Goal: Task Accomplishment & Management: Complete application form

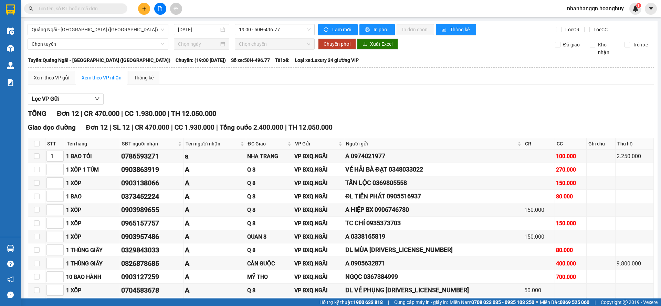
click at [70, 10] on input "text" at bounding box center [78, 9] width 81 height 8
click at [148, 11] on button at bounding box center [144, 9] width 12 height 12
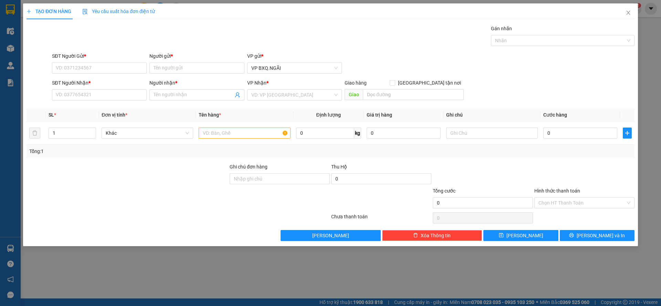
click at [80, 103] on div "SĐT Người Nhận * VD: 0377654321" at bounding box center [99, 91] width 95 height 24
click at [76, 96] on input "SĐT Người Nhận *" at bounding box center [99, 94] width 95 height 11
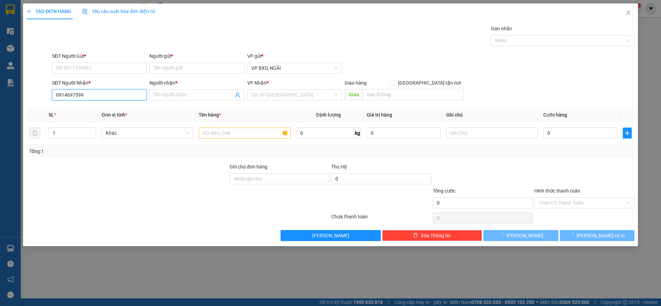
type input "0914697599"
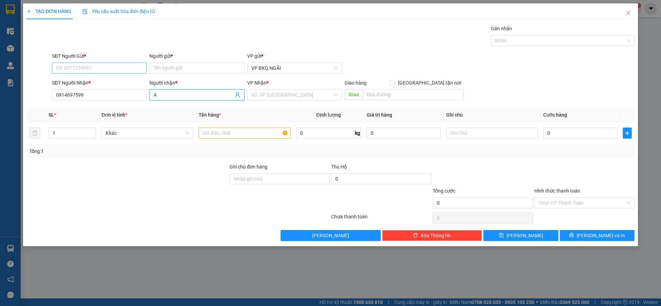
type input "A"
click at [76, 66] on input "SĐT Người Gửi *" at bounding box center [99, 68] width 95 height 11
type input "0915500779"
type input "A"
click at [255, 93] on input "search" at bounding box center [292, 95] width 82 height 10
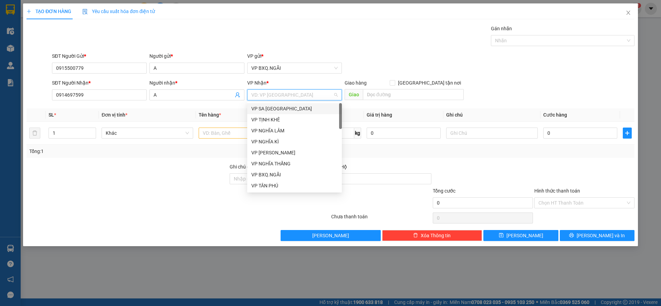
type input "D"
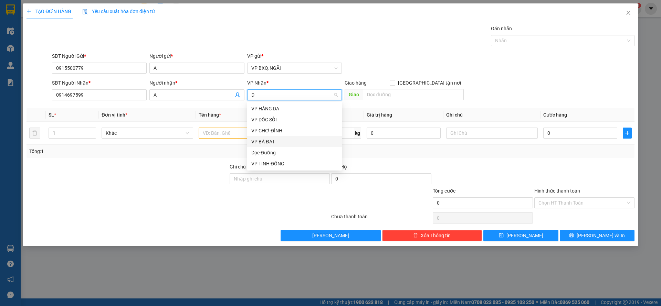
click at [275, 150] on div "Dọc Đường" at bounding box center [294, 153] width 86 height 8
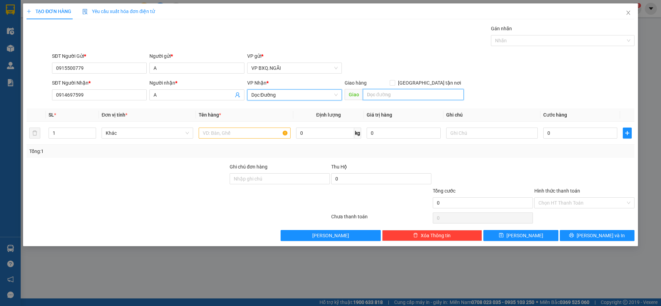
click at [366, 98] on input "text" at bounding box center [413, 94] width 101 height 11
type input "BÌNH THẠNH"
click at [259, 132] on input "text" at bounding box center [245, 133] width 92 height 11
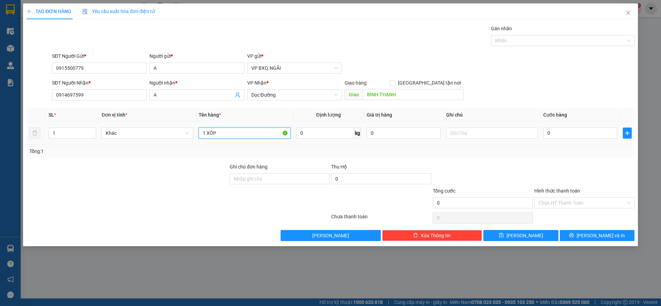
type input "1 XỐP"
type input "1"
type input "10"
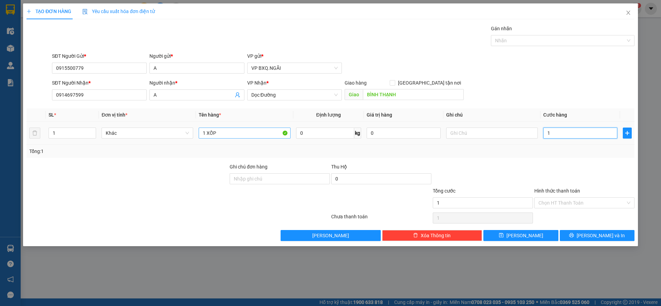
type input "10"
type input "100"
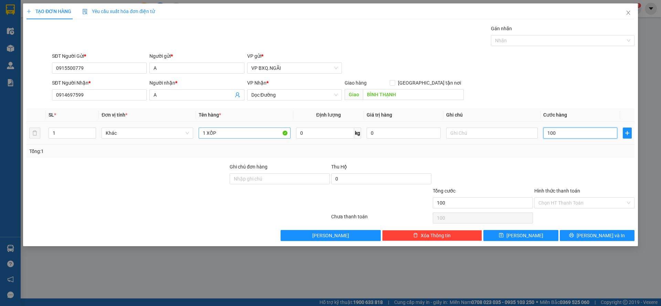
type input "1.000"
type input "10.000"
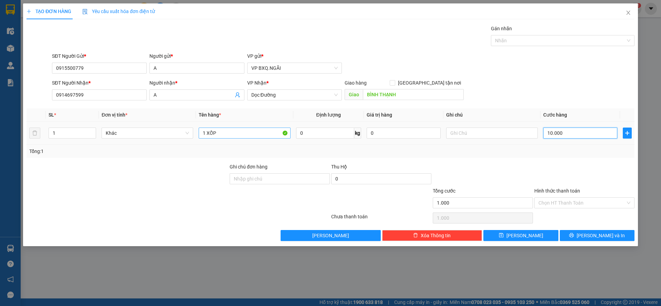
type input "10.000"
type input "100.000"
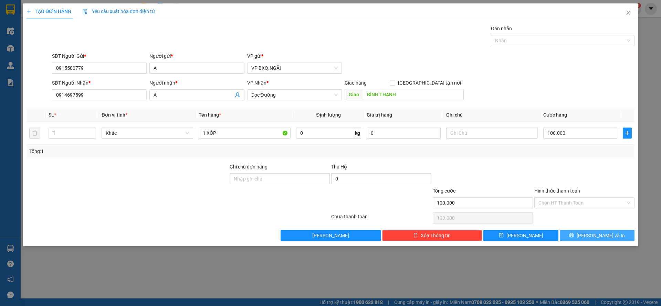
click at [583, 232] on button "[PERSON_NAME] và In" at bounding box center [597, 235] width 75 height 11
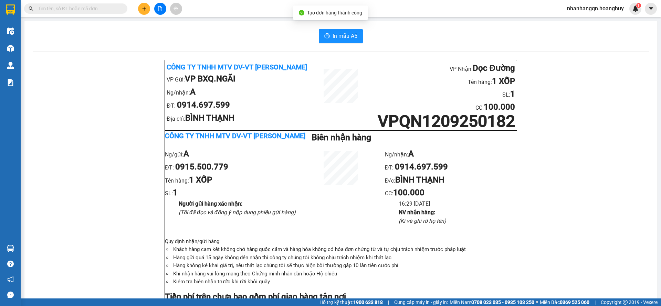
click at [80, 12] on input "text" at bounding box center [78, 9] width 81 height 8
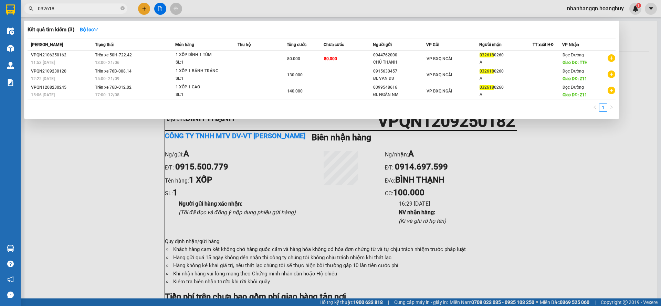
click at [76, 9] on input "032618" at bounding box center [78, 9] width 81 height 8
type input "032618"
click at [142, 10] on div at bounding box center [330, 153] width 661 height 306
click at [142, 10] on icon "plus" at bounding box center [144, 8] width 5 height 5
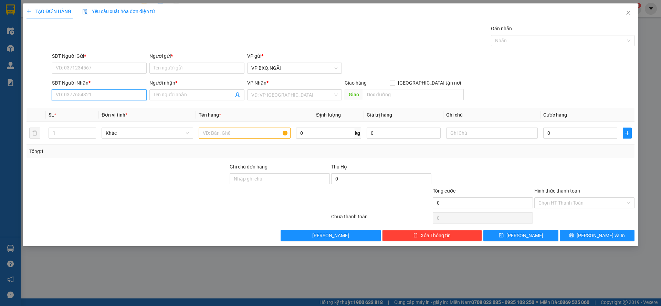
click at [89, 92] on input "SĐT Người Nhận *" at bounding box center [99, 94] width 95 height 11
type input "0326180353"
type input "A"
click at [83, 71] on input "SĐT Người Gửi *" at bounding box center [99, 68] width 95 height 11
type input "0326180353"
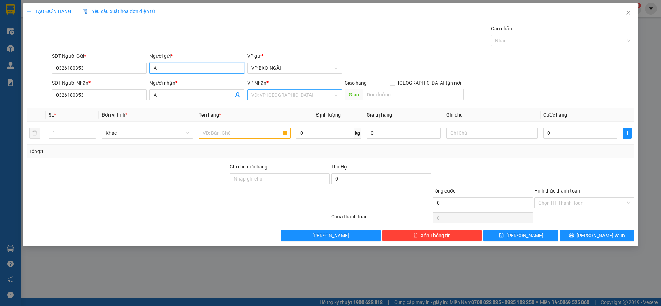
type input "A"
click at [288, 94] on input "search" at bounding box center [292, 95] width 82 height 10
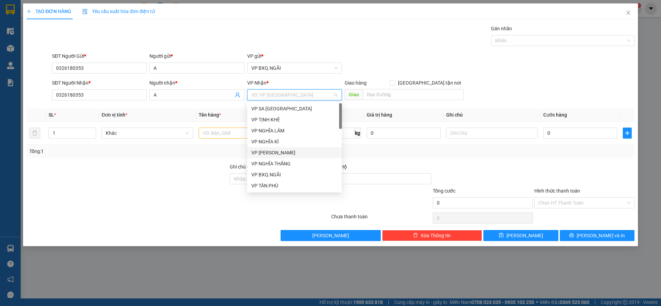
type input "D"
click at [279, 156] on div "Dọc Đường" at bounding box center [294, 153] width 86 height 8
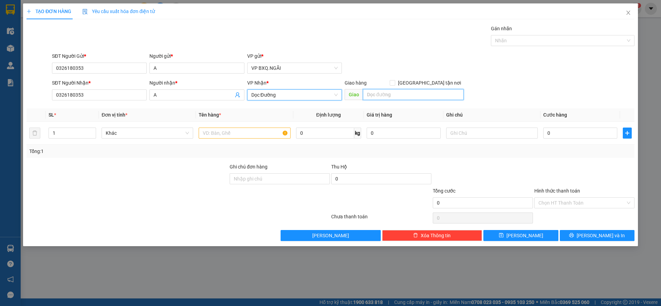
click at [383, 96] on input "text" at bounding box center [413, 94] width 101 height 11
type input "D"
type input "ĐẦU MỐI"
click at [232, 132] on input "text" at bounding box center [245, 133] width 92 height 11
type input "1"
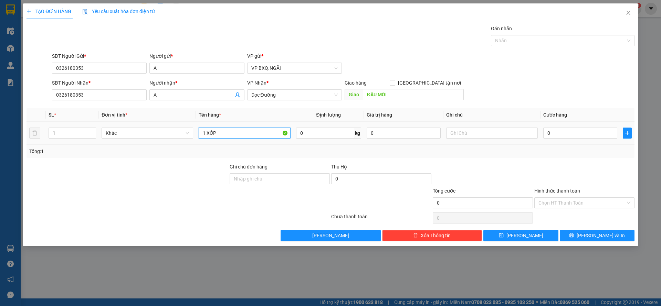
type input "1 XỐP"
type input "7"
type input "70"
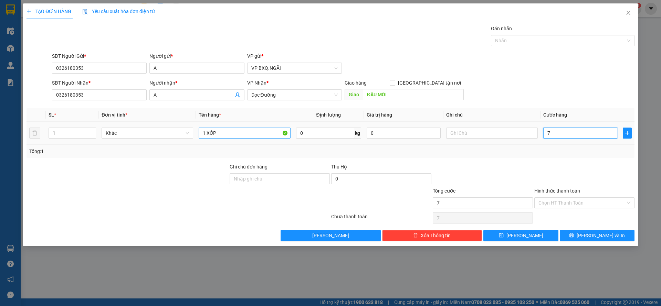
type input "70"
type input "700"
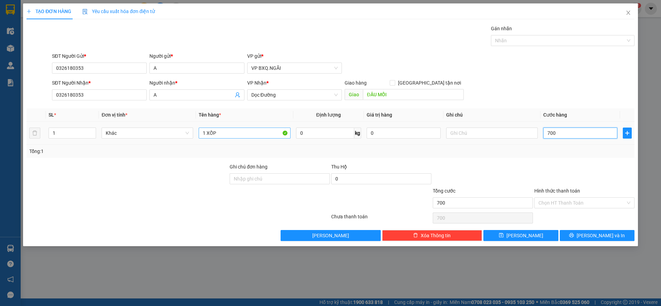
type input "7.000"
type input "70.000"
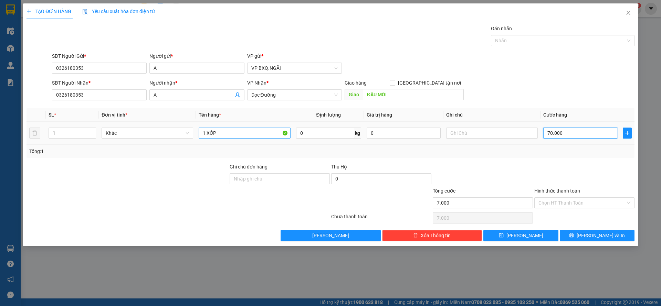
type input "70.000"
type input "700.000"
type input "70.000"
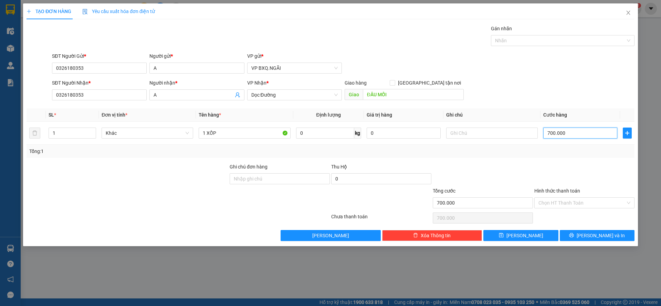
type input "70.000"
click at [582, 206] on input "Hình thức thanh toán" at bounding box center [581, 203] width 87 height 10
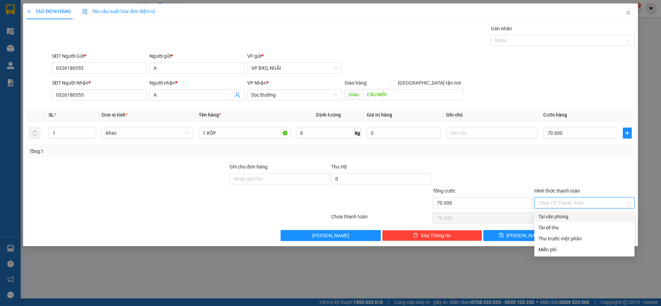
click at [555, 219] on div "Tại văn phòng" at bounding box center [584, 217] width 92 height 8
type input "0"
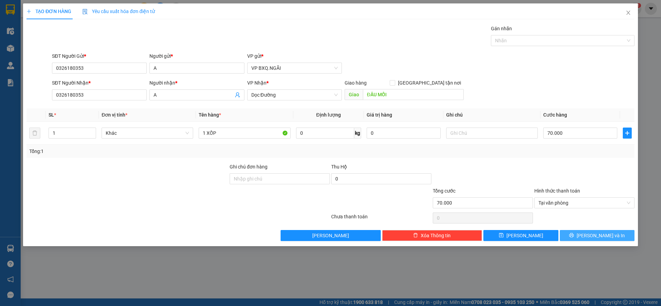
click at [578, 231] on button "[PERSON_NAME] và In" at bounding box center [597, 235] width 75 height 11
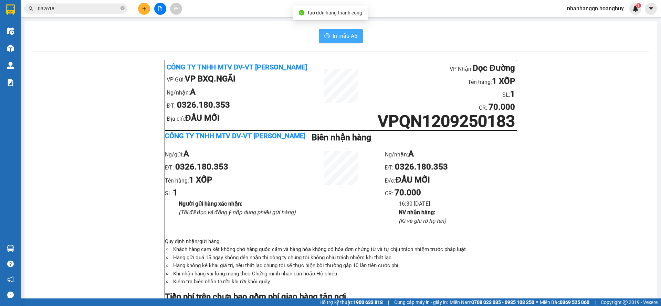
drag, startPoint x: 322, startPoint y: 34, endPoint x: 422, endPoint y: 195, distance: 188.8
click at [324, 34] on icon "printer" at bounding box center [327, 36] width 6 height 6
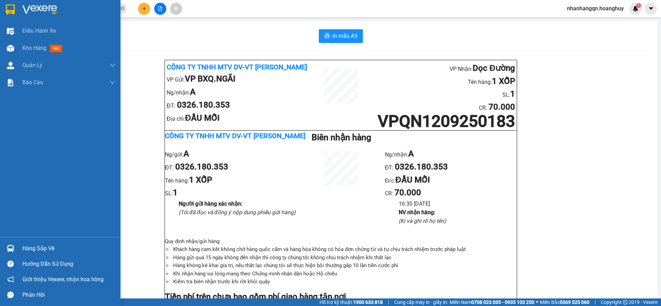
drag, startPoint x: 2, startPoint y: 7, endPoint x: 9, endPoint y: 9, distance: 7.4
click at [2, 6] on div at bounding box center [60, 11] width 120 height 22
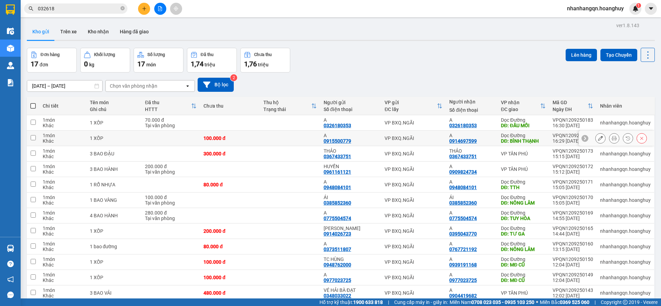
click at [612, 138] on icon at bounding box center [614, 138] width 5 height 5
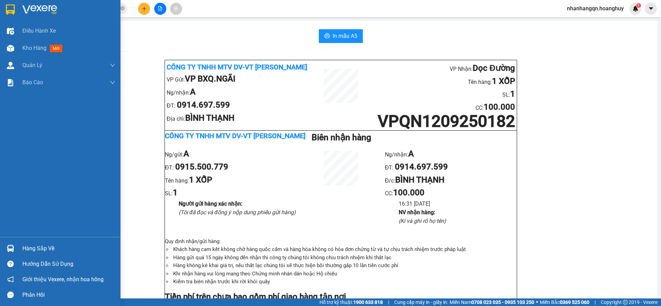
click at [15, 12] on img at bounding box center [10, 9] width 9 height 10
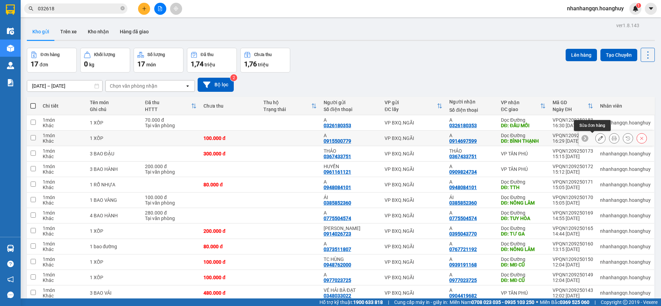
click at [598, 137] on icon at bounding box center [600, 138] width 5 height 5
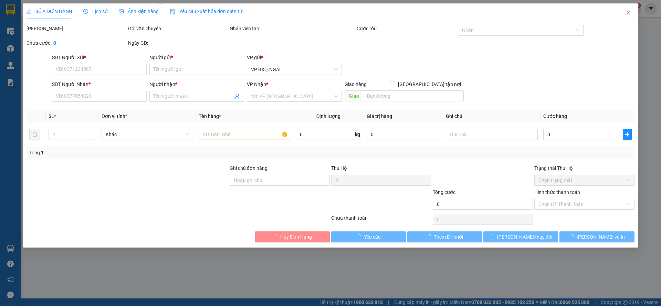
type input "0915500779"
type input "A"
type input "0914697599"
type input "A"
type input "BÌNH THẠNH"
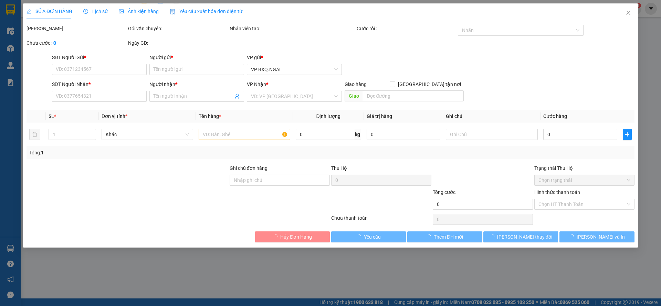
type input "100.000"
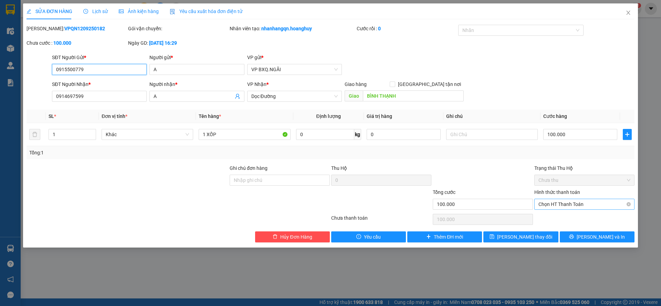
click at [554, 203] on span "Chọn HT Thanh Toán" at bounding box center [584, 204] width 92 height 10
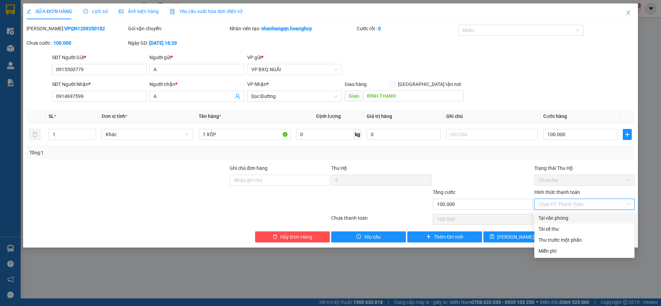
click at [554, 215] on div "Tại văn phòng" at bounding box center [584, 218] width 92 height 8
type input "0"
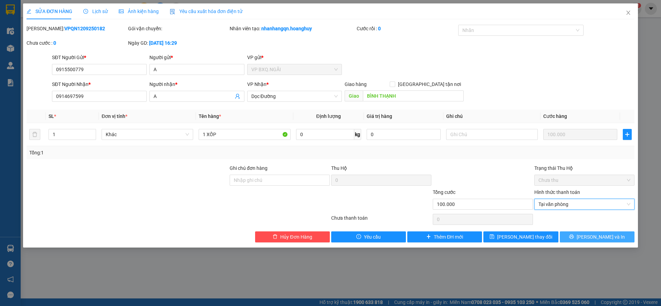
click at [593, 239] on span "[PERSON_NAME] và In" at bounding box center [601, 237] width 48 height 8
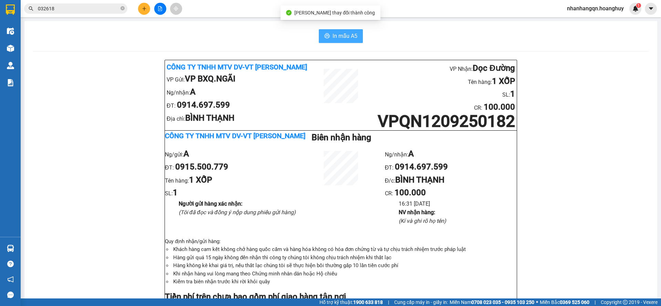
click at [332, 38] on span "In mẫu A5" at bounding box center [344, 36] width 25 height 9
